Goal: Information Seeking & Learning: Learn about a topic

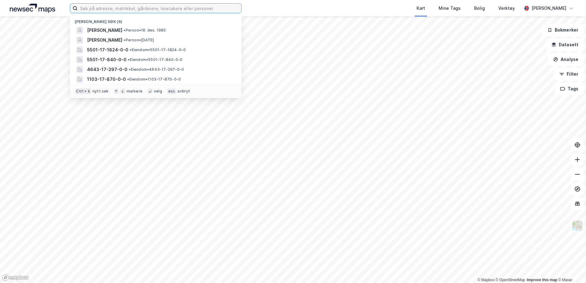
click at [193, 5] on input at bounding box center [160, 8] width 164 height 9
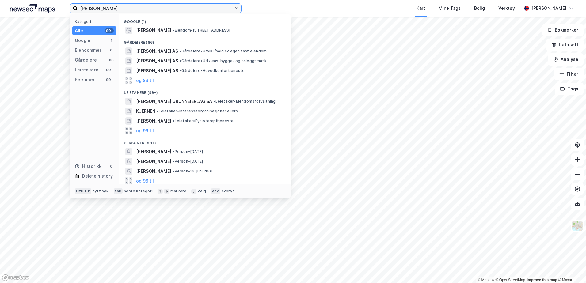
scroll to position [2, 0]
drag, startPoint x: 96, startPoint y: 10, endPoint x: 10, endPoint y: -2, distance: 87.4
click at [10, 0] on html "[PERSON_NAME] Kategori Alle 99+ Google 1 Eiendommer 0 Gårdeiere 86 Leietakere 9…" at bounding box center [293, 141] width 586 height 283
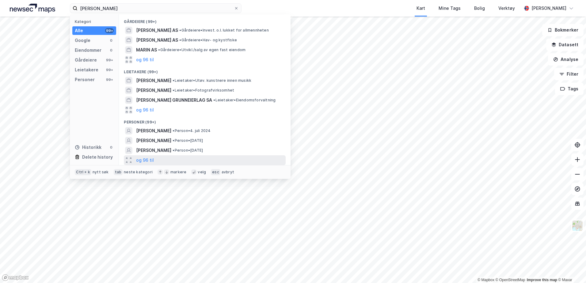
click at [155, 160] on div "og 96 til" at bounding box center [205, 161] width 162 height 10
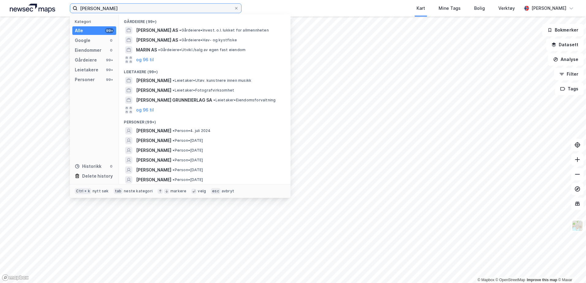
drag, startPoint x: 140, startPoint y: 6, endPoint x: -1, endPoint y: -10, distance: 142.1
click at [0, 0] on html "[PERSON_NAME] Kategori Alle 99+ Google 0 Eiendommer 0 Gårdeiere 99+ Leietakere …" at bounding box center [293, 141] width 586 height 283
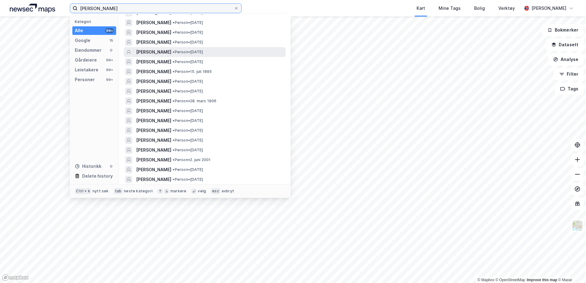
scroll to position [337, 0]
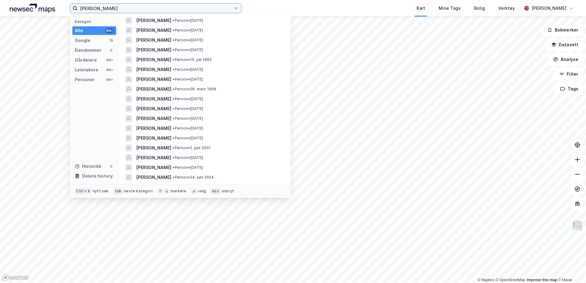
drag, startPoint x: 1, startPoint y: 5, endPoint x: -1, endPoint y: 1, distance: 4.4
click at [0, 1] on html "[PERSON_NAME] Kategori Alle 99+ Google 15 Eiendommer 0 Gårdeiere 99+ Leietakere…" at bounding box center [293, 141] width 586 height 283
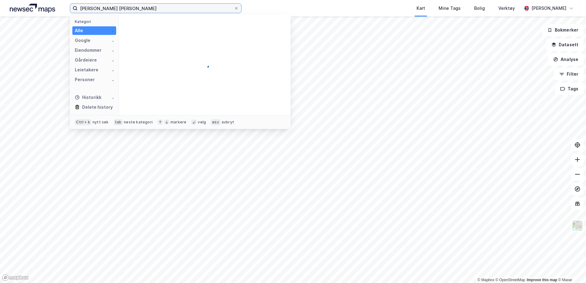
scroll to position [0, 0]
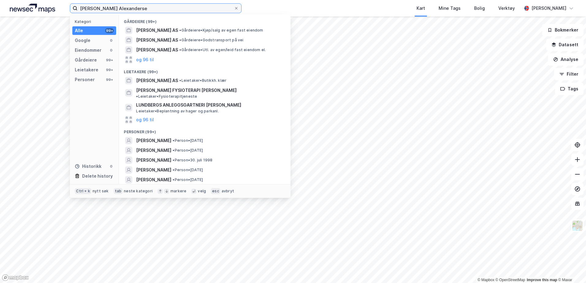
type input "[PERSON_NAME]"
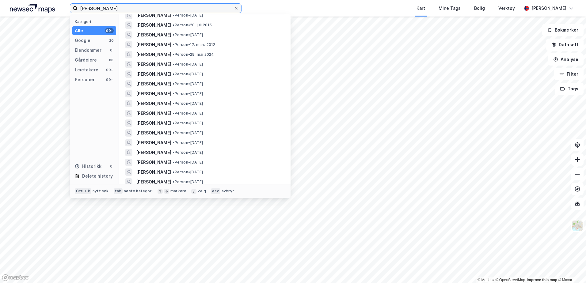
scroll to position [460, 0]
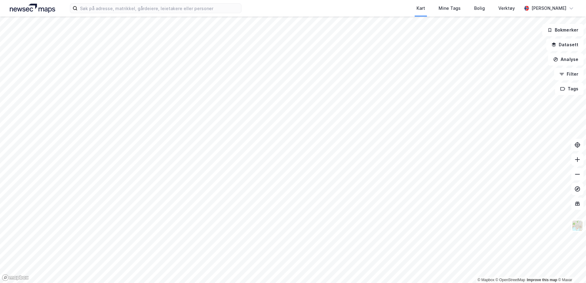
click at [209, 3] on div "Kart Mine Tags Bolig Verktøy [PERSON_NAME]" at bounding box center [293, 8] width 586 height 17
click at [208, 5] on input at bounding box center [160, 8] width 164 height 9
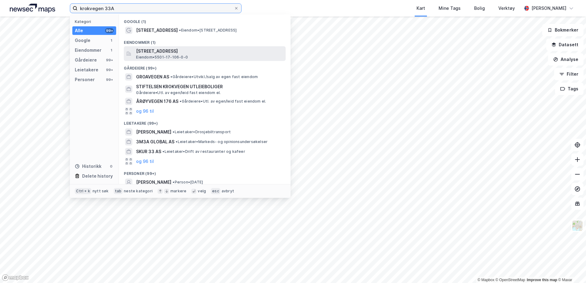
type input "krokvegen 33A"
click at [180, 56] on span "Eiendom • 5501-17-106-0-0" at bounding box center [162, 57] width 52 height 5
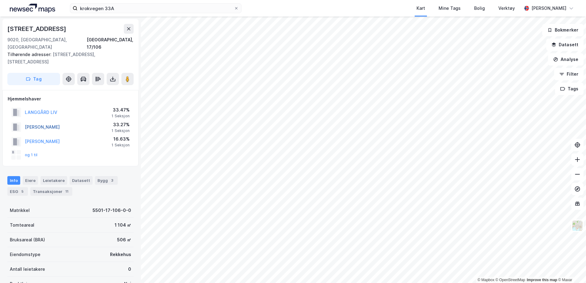
click at [0, 0] on button "ALBRIGTSEN BRITT" at bounding box center [0, 0] width 0 height 0
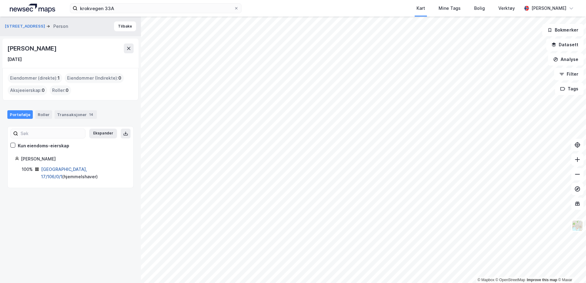
click at [48, 169] on link "Tromsø, 17/106/0/1" at bounding box center [64, 173] width 46 height 13
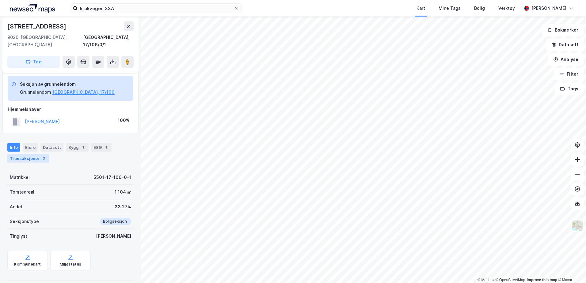
click at [37, 154] on div "Transaksjoner 3" at bounding box center [28, 158] width 42 height 9
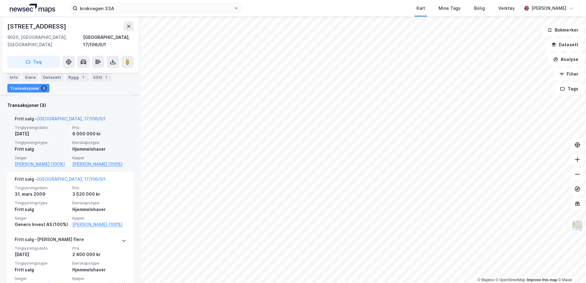
scroll to position [209, 0]
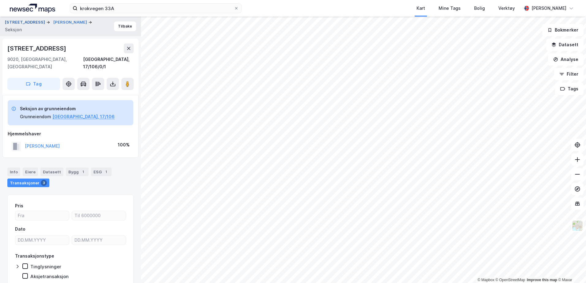
click at [22, 25] on button "Krokvegen 33a" at bounding box center [25, 22] width 41 height 6
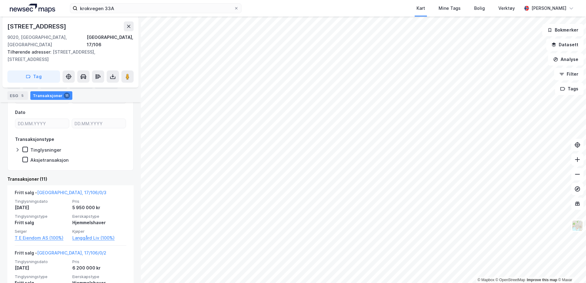
scroll to position [120, 0]
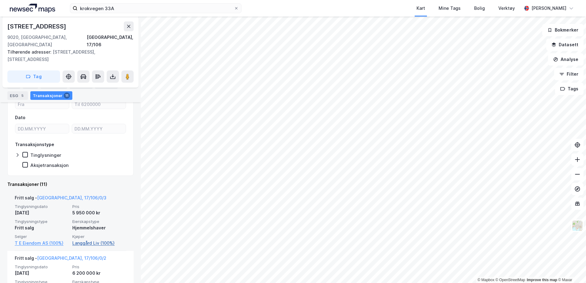
click at [81, 240] on link "Langgård Liv (100%)" at bounding box center [99, 243] width 54 height 7
